Goal: Task Accomplishment & Management: Manage account settings

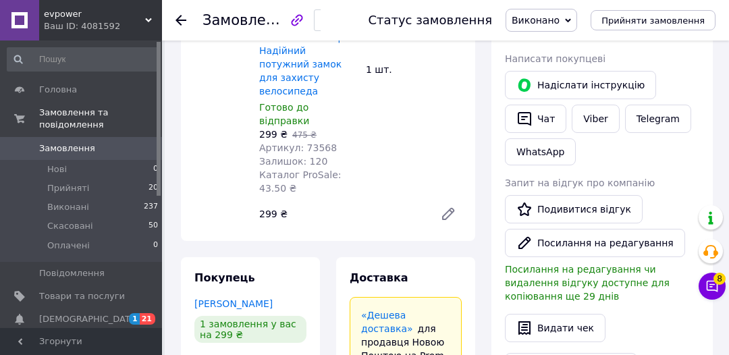
scroll to position [267, 0]
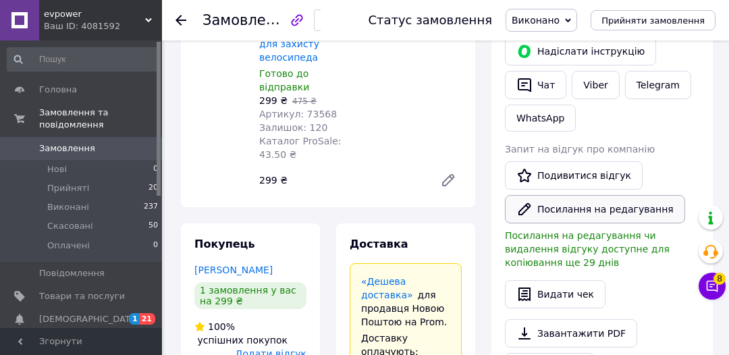
click at [627, 206] on button "Посилання на редагування" at bounding box center [595, 209] width 180 height 28
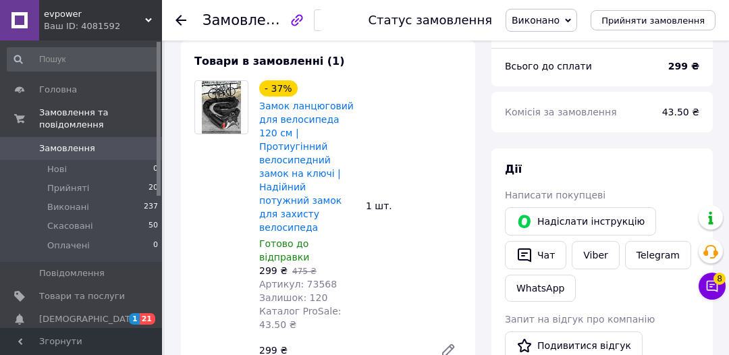
scroll to position [94, 0]
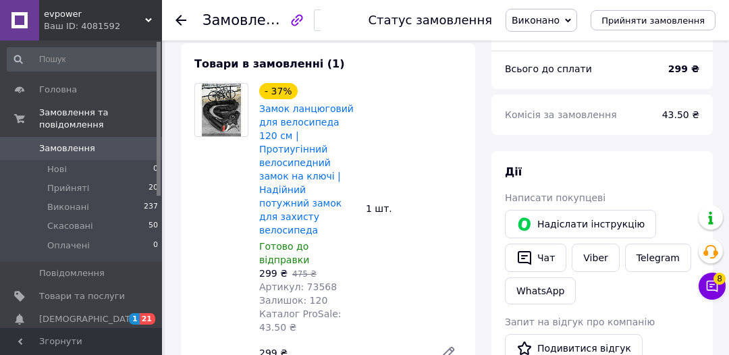
click at [182, 16] on icon at bounding box center [180, 20] width 11 height 11
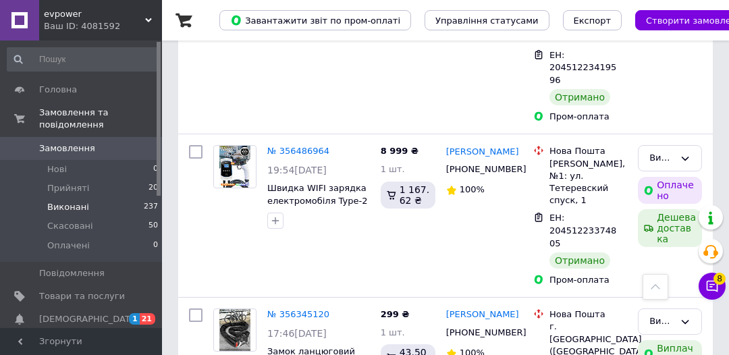
scroll to position [613, 0]
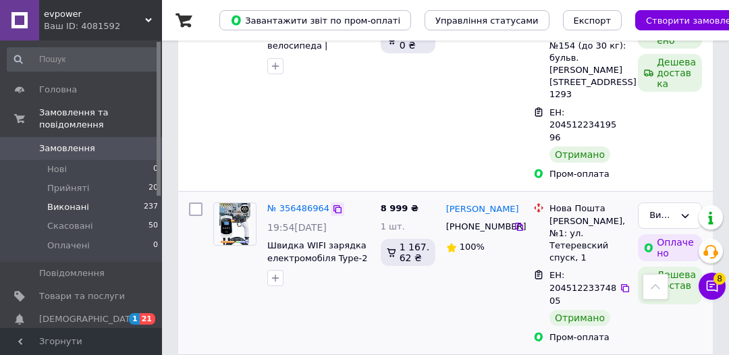
click at [333, 205] on icon at bounding box center [337, 209] width 8 height 8
click at [300, 203] on link "№ 356486964" at bounding box center [298, 208] width 62 height 10
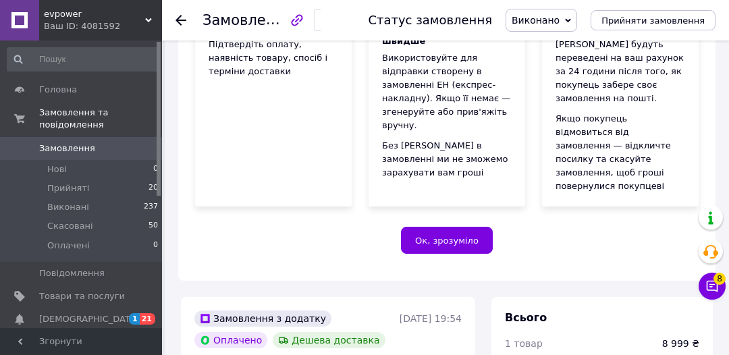
scroll to position [613, 0]
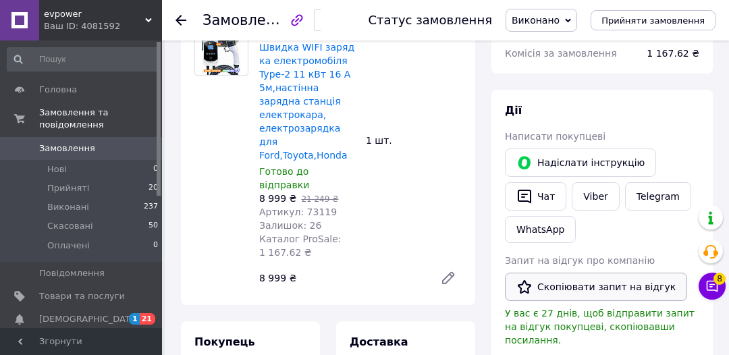
click at [607, 273] on button "Скопіювати запит на відгук" at bounding box center [596, 287] width 182 height 28
click at [181, 22] on icon at bounding box center [180, 20] width 11 height 11
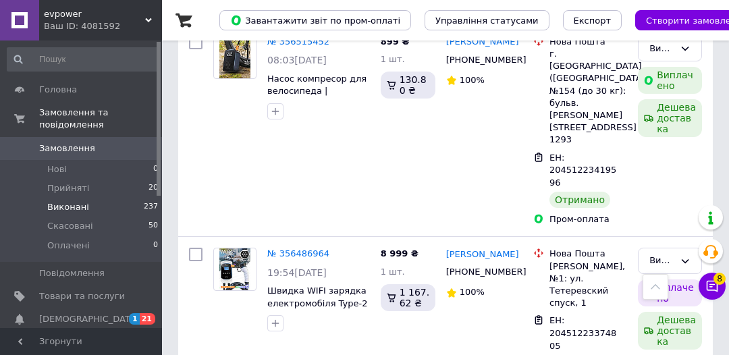
scroll to position [597, 0]
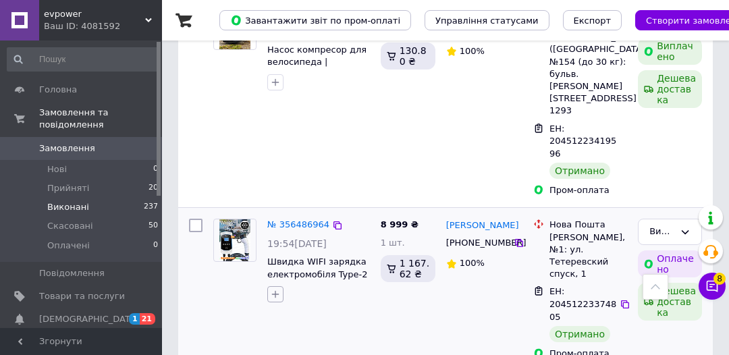
click at [276, 289] on icon "button" at bounding box center [275, 294] width 11 height 11
click at [310, 354] on label "запит на відгук" at bounding box center [325, 359] width 72 height 10
checkbox input "true"
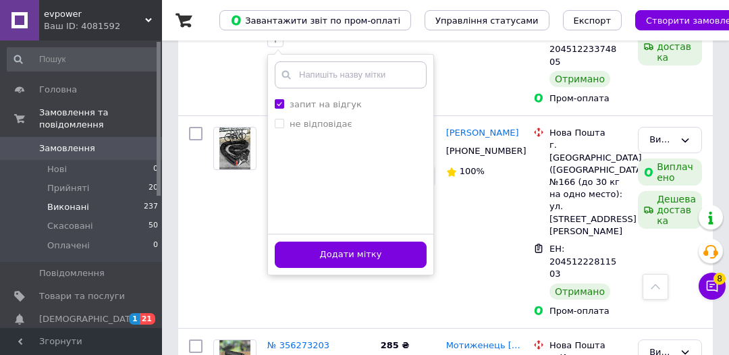
scroll to position [839, 0]
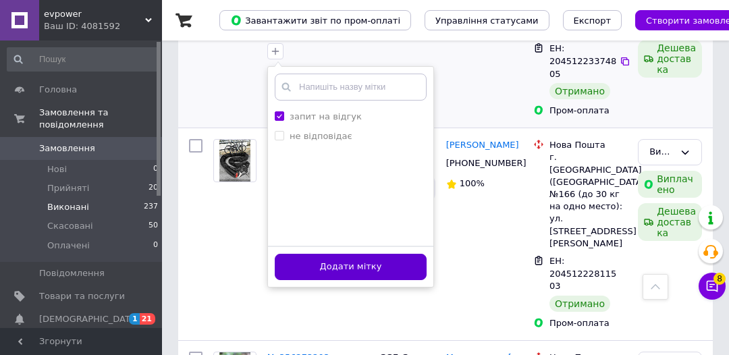
click at [412, 254] on button "Додати мітку" at bounding box center [351, 267] width 152 height 26
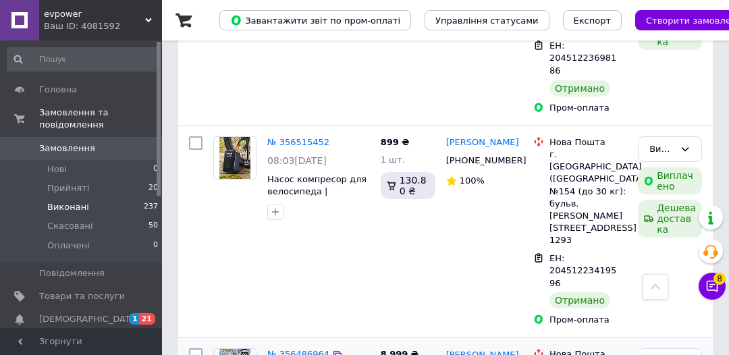
scroll to position [450, 0]
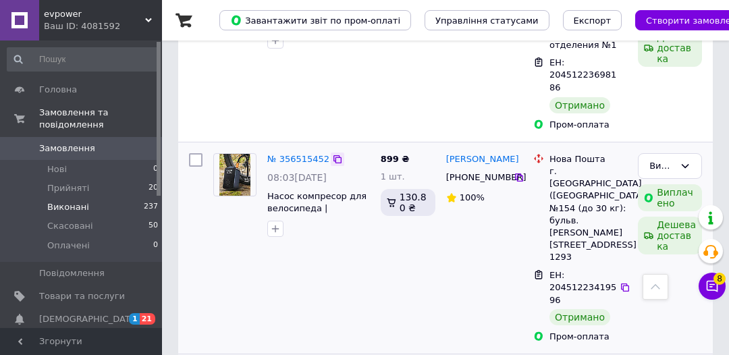
click at [332, 154] on icon at bounding box center [337, 159] width 11 height 11
click at [302, 154] on link "№ 356515452" at bounding box center [298, 159] width 62 height 10
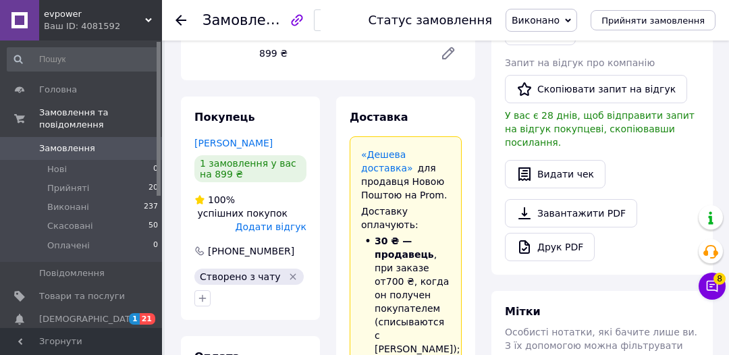
scroll to position [298, 0]
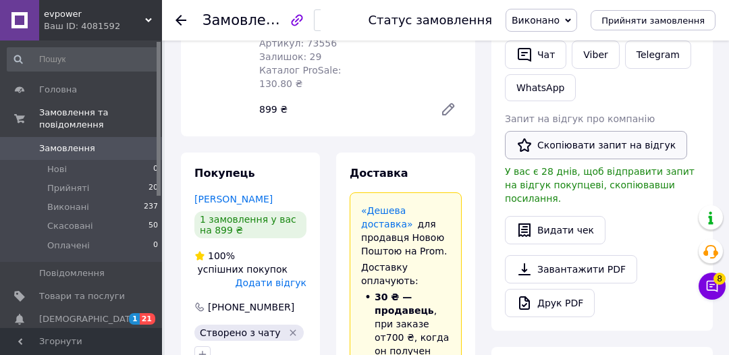
click at [651, 147] on button "Скопіювати запит на відгук" at bounding box center [596, 145] width 182 height 28
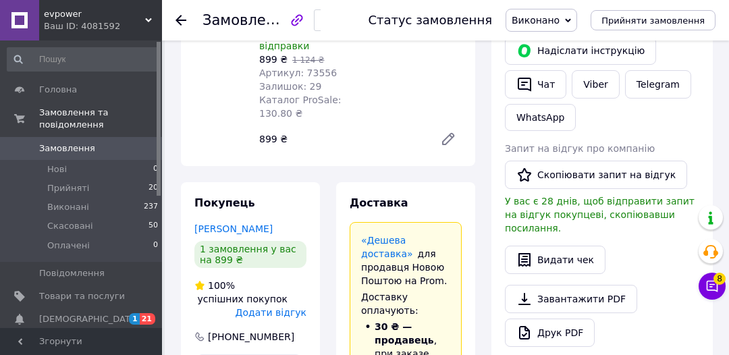
scroll to position [151, 0]
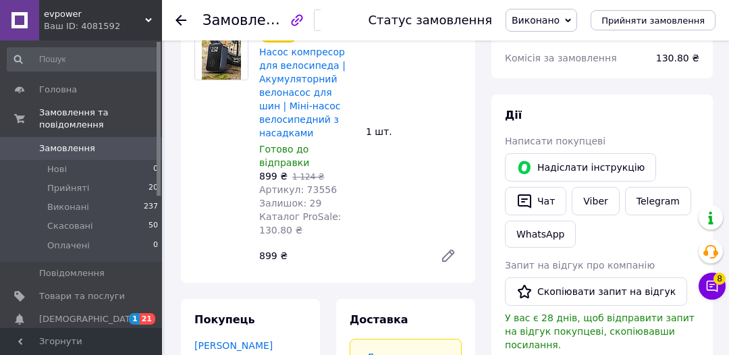
click at [184, 20] on use at bounding box center [180, 20] width 11 height 11
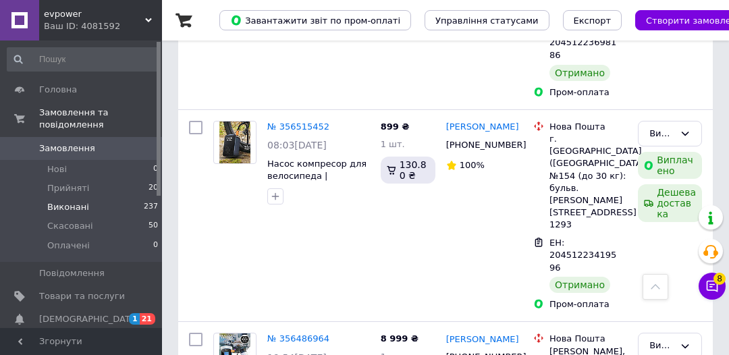
scroll to position [494, 0]
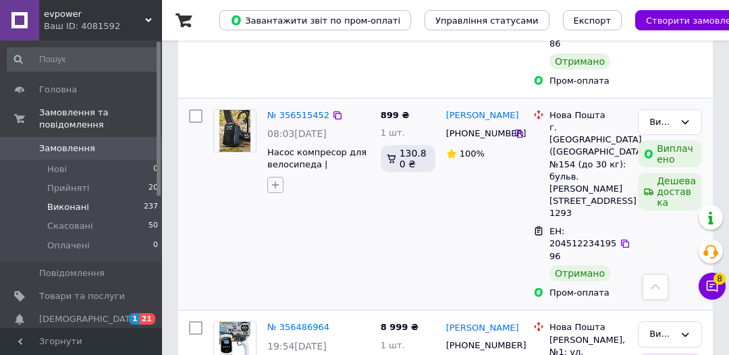
click at [275, 179] on icon "button" at bounding box center [275, 184] width 11 height 11
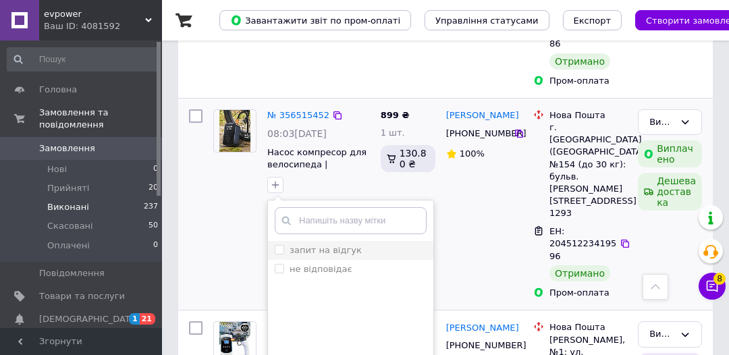
click at [312, 245] on label "запит на відгук" at bounding box center [325, 250] width 72 height 10
checkbox input "true"
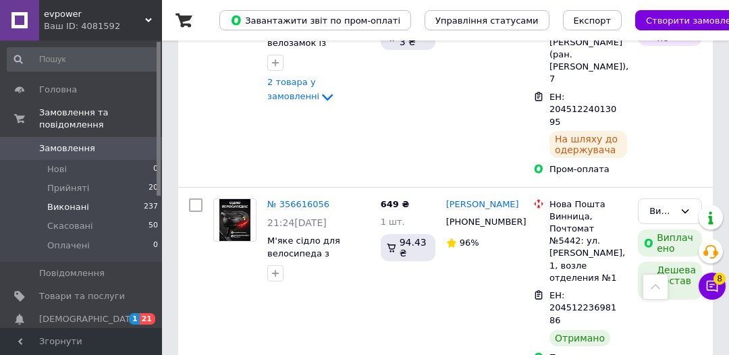
scroll to position [223, 0]
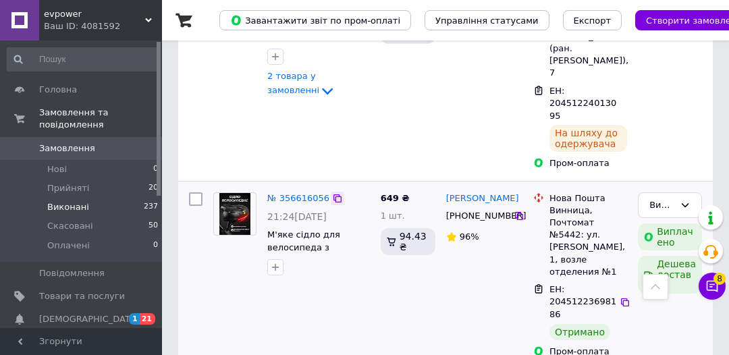
click at [332, 193] on icon at bounding box center [337, 198] width 11 height 11
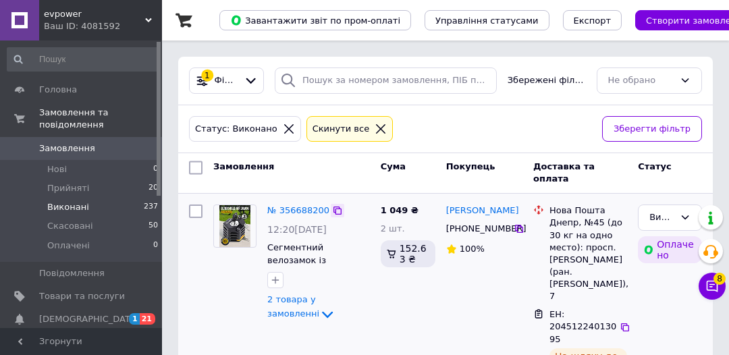
click at [332, 209] on icon at bounding box center [337, 210] width 11 height 11
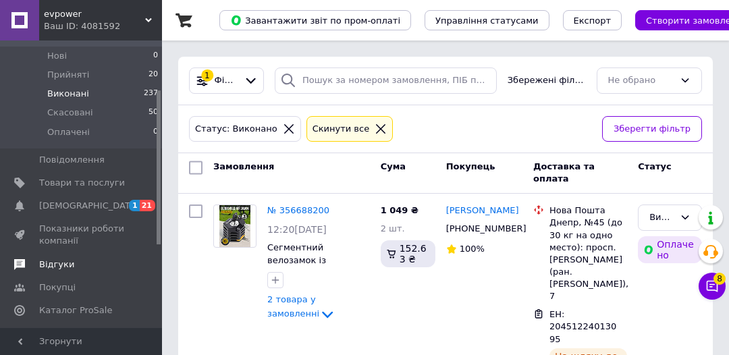
scroll to position [121, 0]
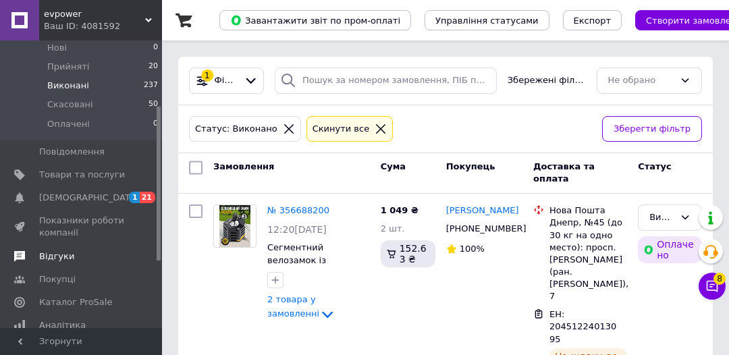
drag, startPoint x: 157, startPoint y: 176, endPoint x: 161, endPoint y: 241, distance: 64.9
click at [161, 242] on div "Головна Замовлення та повідомлення Замовлення 0 Нові 0 Прийняті 20 Виконані 237…" at bounding box center [81, 183] width 162 height 287
click at [81, 250] on span "Відгуки" at bounding box center [82, 256] width 86 height 12
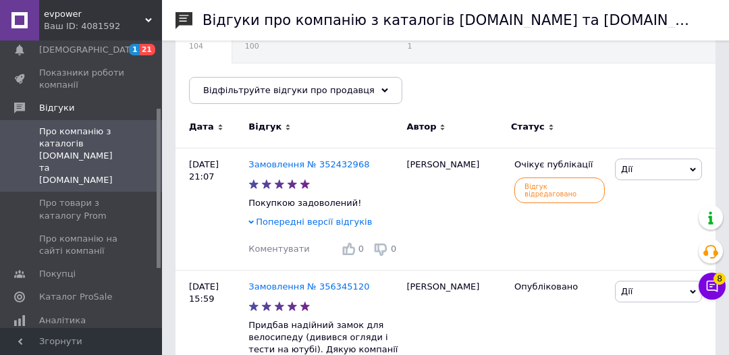
scroll to position [70, 0]
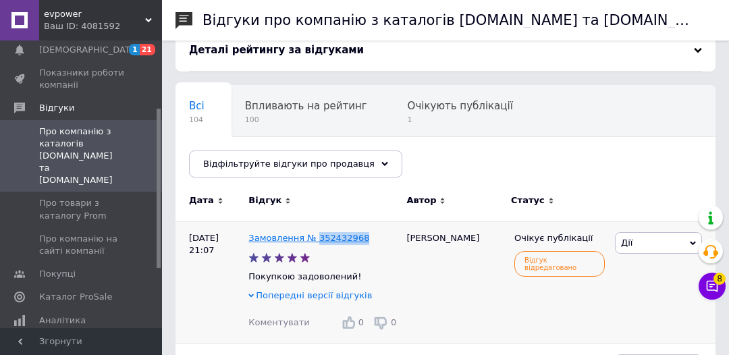
drag, startPoint x: 362, startPoint y: 238, endPoint x: 313, endPoint y: 238, distance: 49.3
click at [313, 238] on div "Замовлення № 352432968" at bounding box center [324, 238] width 157 height 18
copy link "352432968"
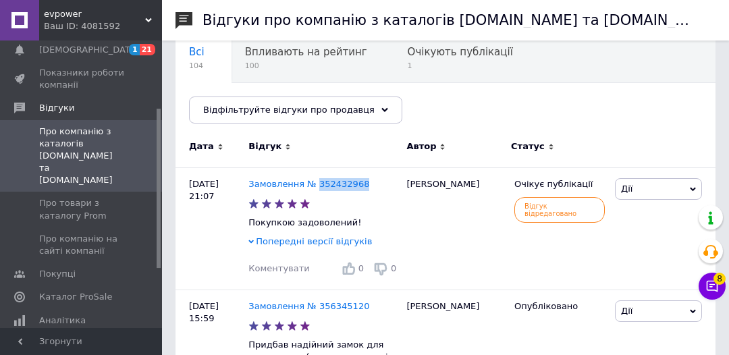
scroll to position [167, 0]
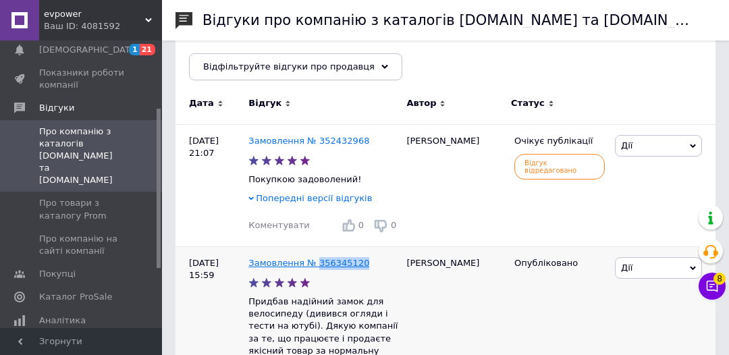
drag, startPoint x: 359, startPoint y: 265, endPoint x: 314, endPoint y: 260, distance: 45.4
click at [314, 260] on div "Замовлення № 356345120" at bounding box center [324, 263] width 157 height 18
copy link "356345120"
